Goal: Task Accomplishment & Management: Manage account settings

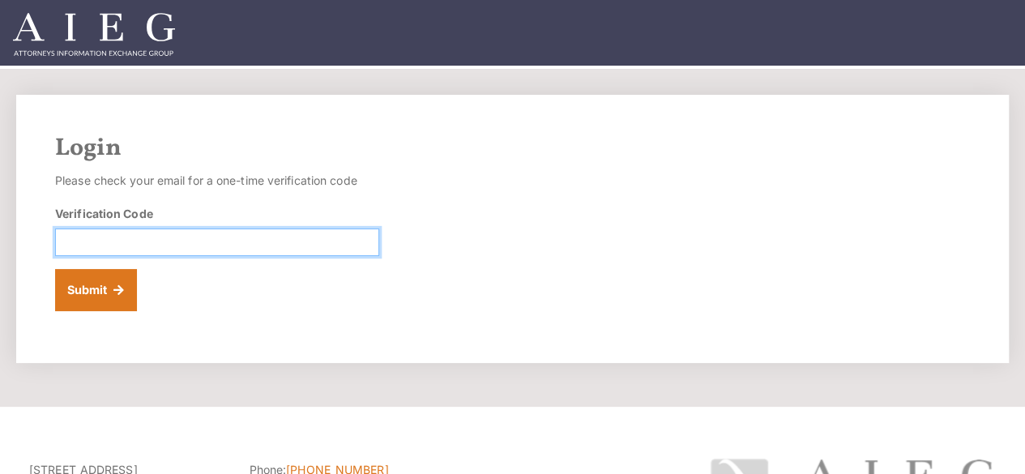
click at [296, 244] on input "Verification Code" at bounding box center [217, 242] width 324 height 28
type input "082817"
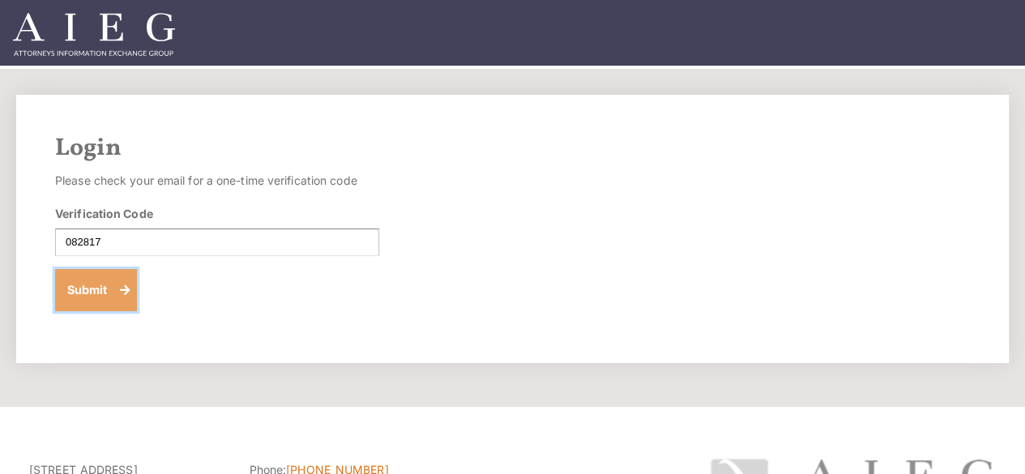
click at [109, 290] on button "Submit" at bounding box center [96, 290] width 82 height 42
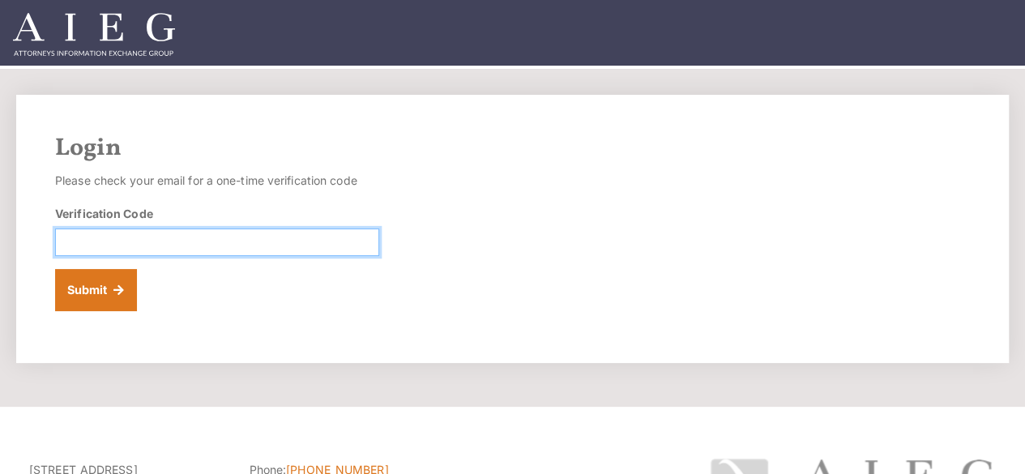
click at [242, 250] on input "Verification Code" at bounding box center [217, 242] width 324 height 28
type input "206484"
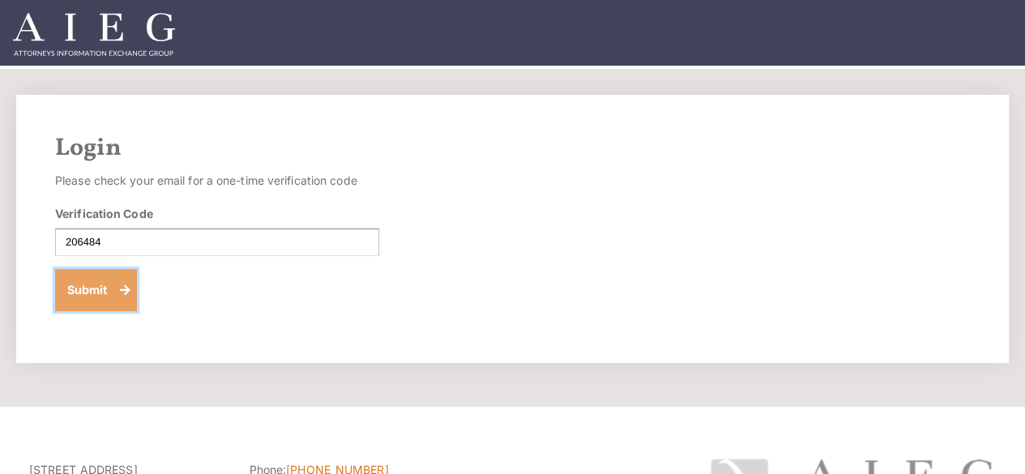
click at [117, 292] on button "Submit" at bounding box center [96, 290] width 82 height 42
